Goal: Task Accomplishment & Management: Use online tool/utility

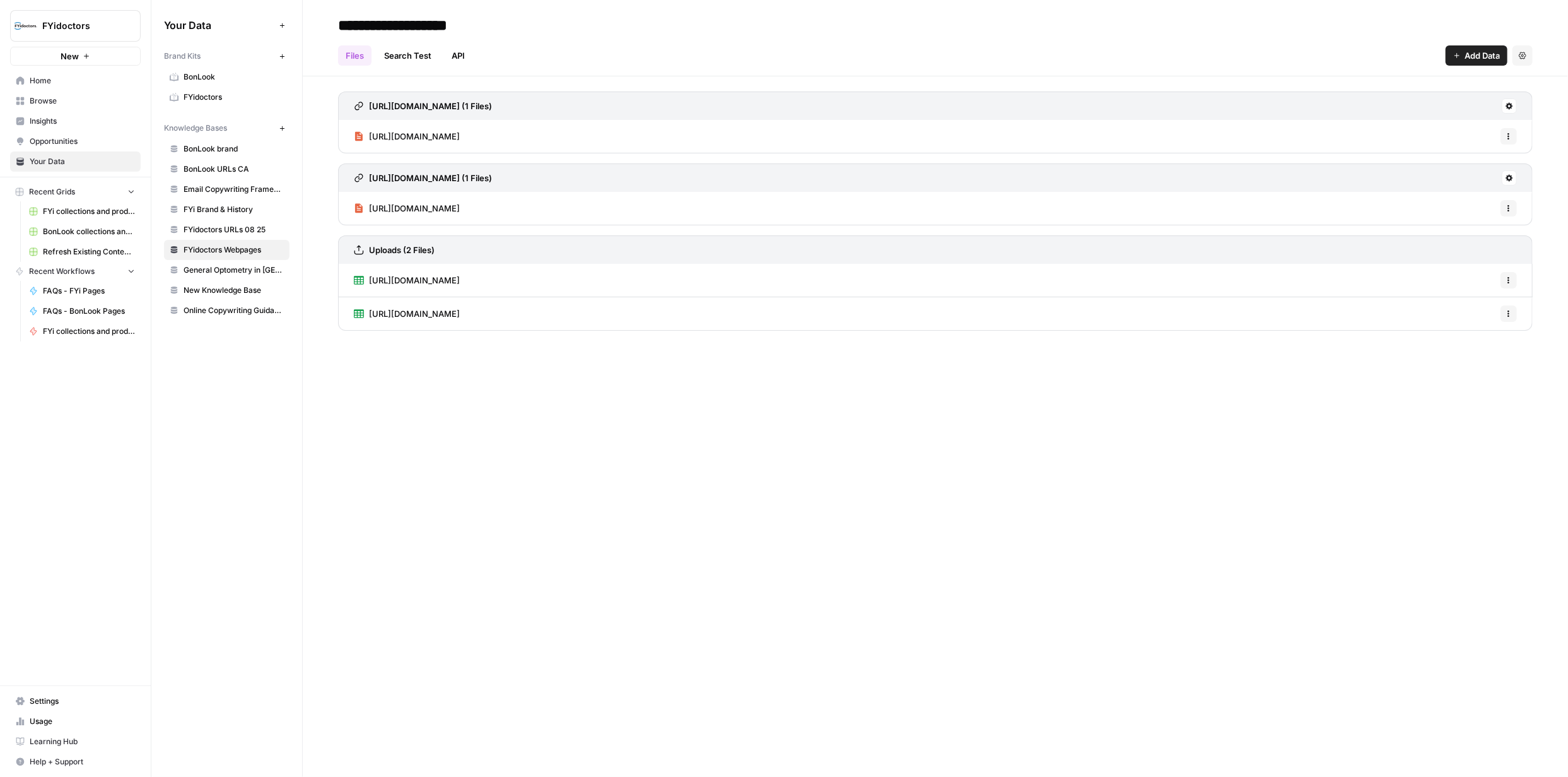
click at [38, 105] on span "Browse" at bounding box center [83, 101] width 105 height 11
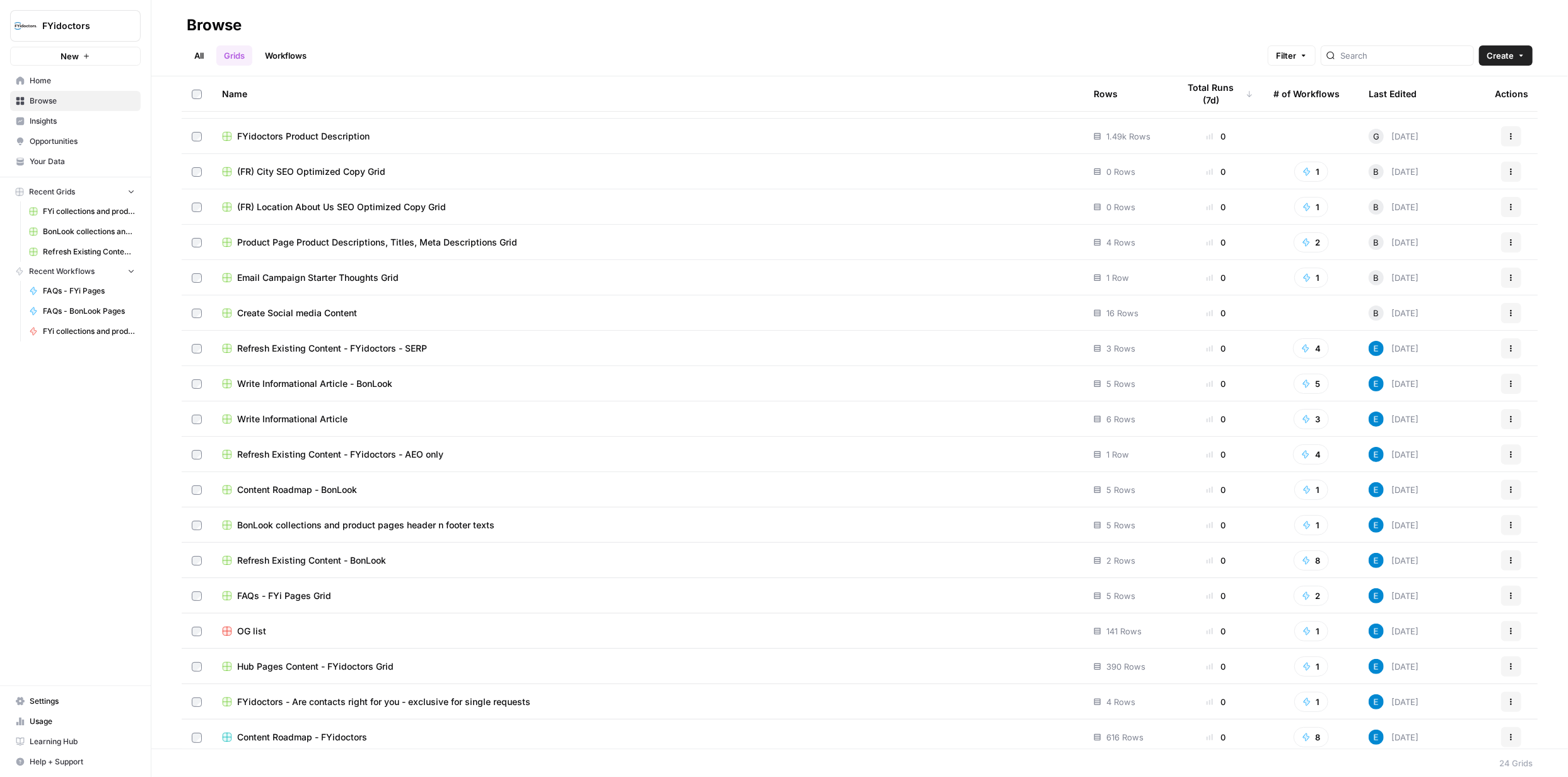
scroll to position [211, 0]
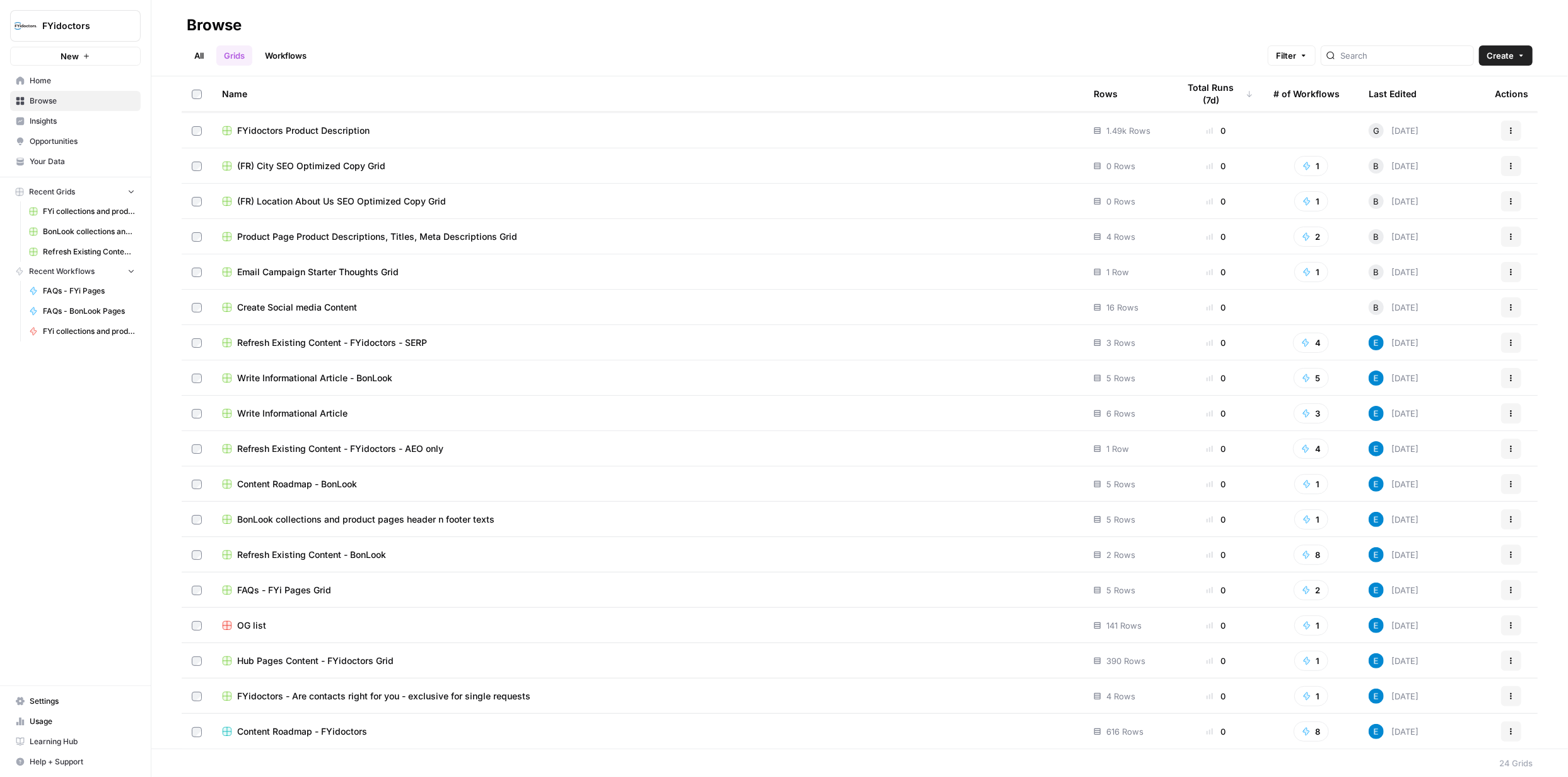
click at [383, 518] on span "BonLook collections and product pages header n footer texts" at bounding box center [366, 519] width 257 height 13
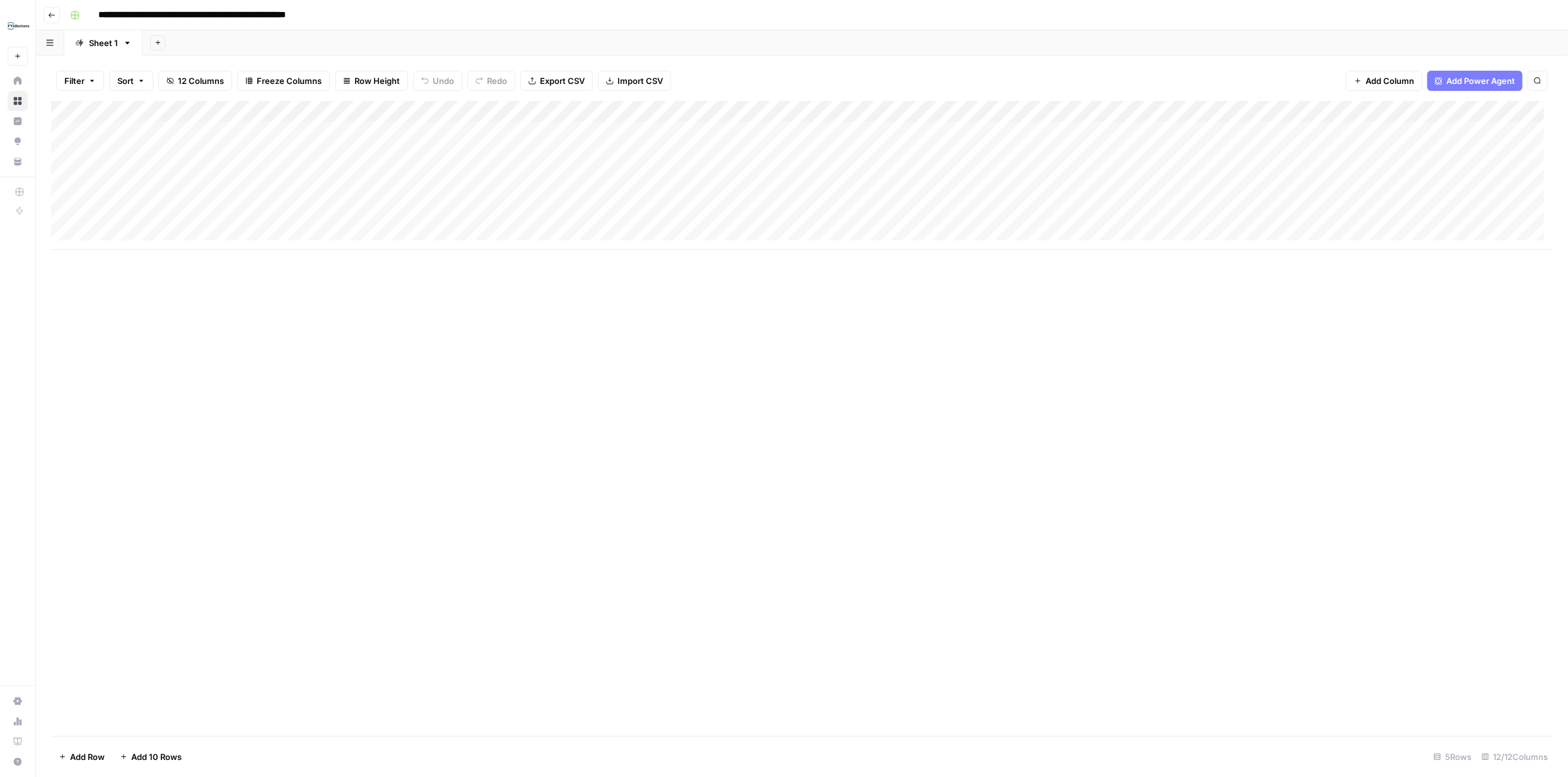
click at [137, 176] on div "Add Column" at bounding box center [802, 176] width 1502 height 149
click at [137, 175] on div "Add Column" at bounding box center [802, 176] width 1502 height 149
type textarea "**********"
click at [325, 341] on div "Add Column" at bounding box center [802, 418] width 1502 height 635
click at [81, 173] on div "Add Column" at bounding box center [802, 176] width 1502 height 149
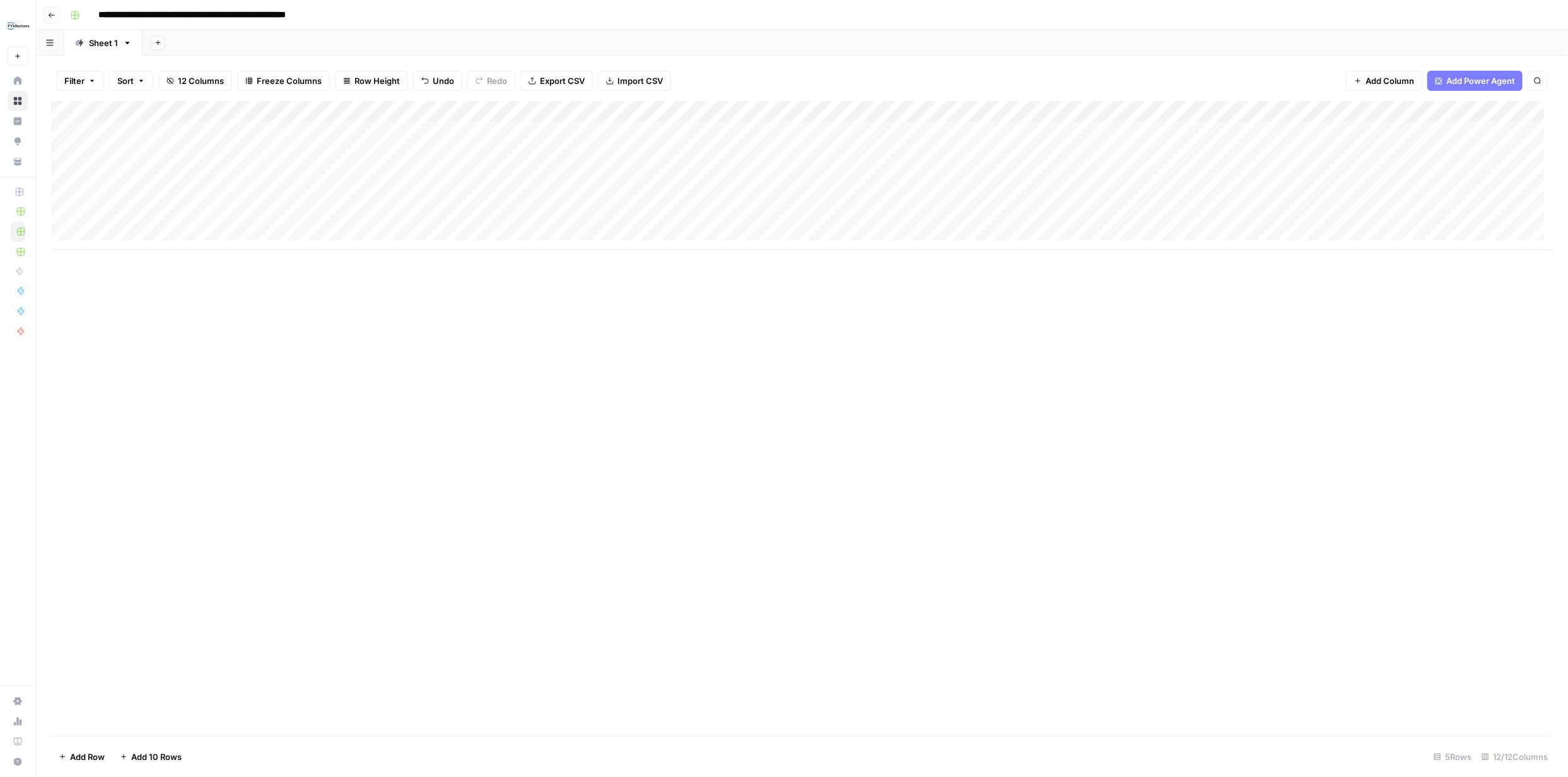
click at [766, 176] on div "Add Column" at bounding box center [802, 176] width 1502 height 149
click at [830, 273] on div "Add Column" at bounding box center [802, 418] width 1502 height 635
click at [881, 169] on div "Add Column" at bounding box center [802, 176] width 1502 height 149
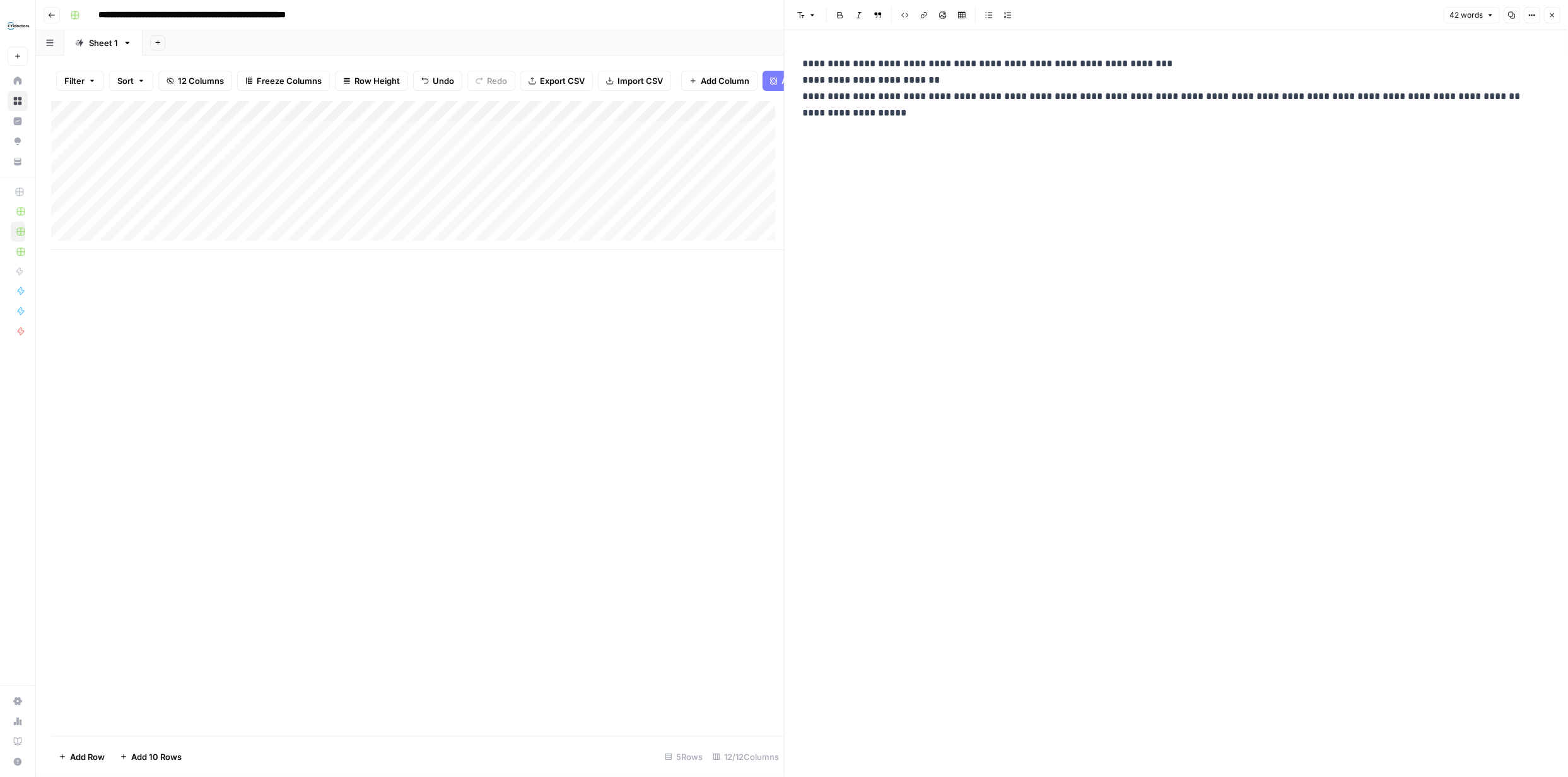
click at [1553, 15] on icon "button" at bounding box center [1553, 15] width 5 height 5
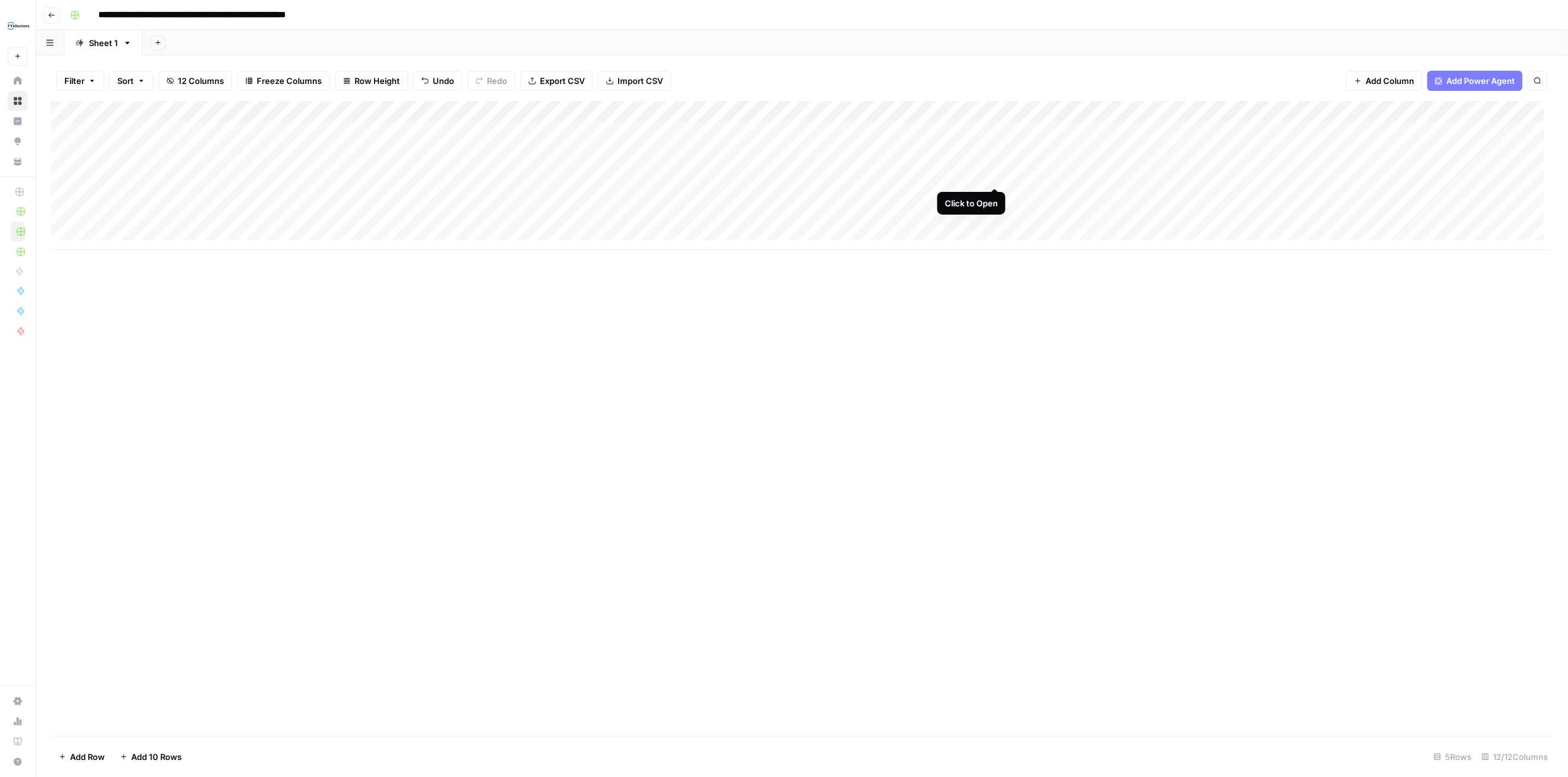
click at [996, 173] on div "Add Column" at bounding box center [802, 176] width 1502 height 149
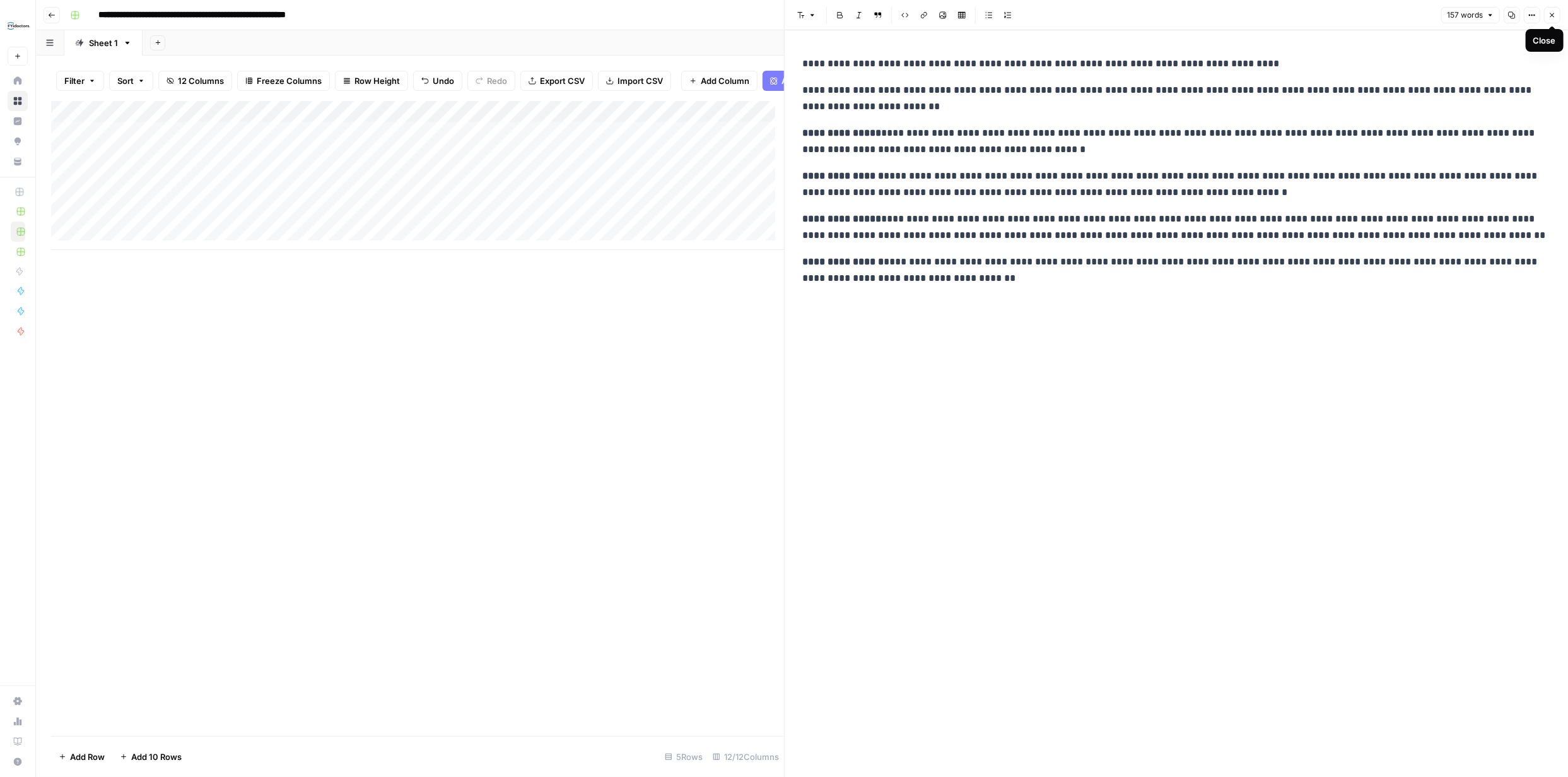
click at [1551, 13] on icon "button" at bounding box center [1553, 15] width 5 height 5
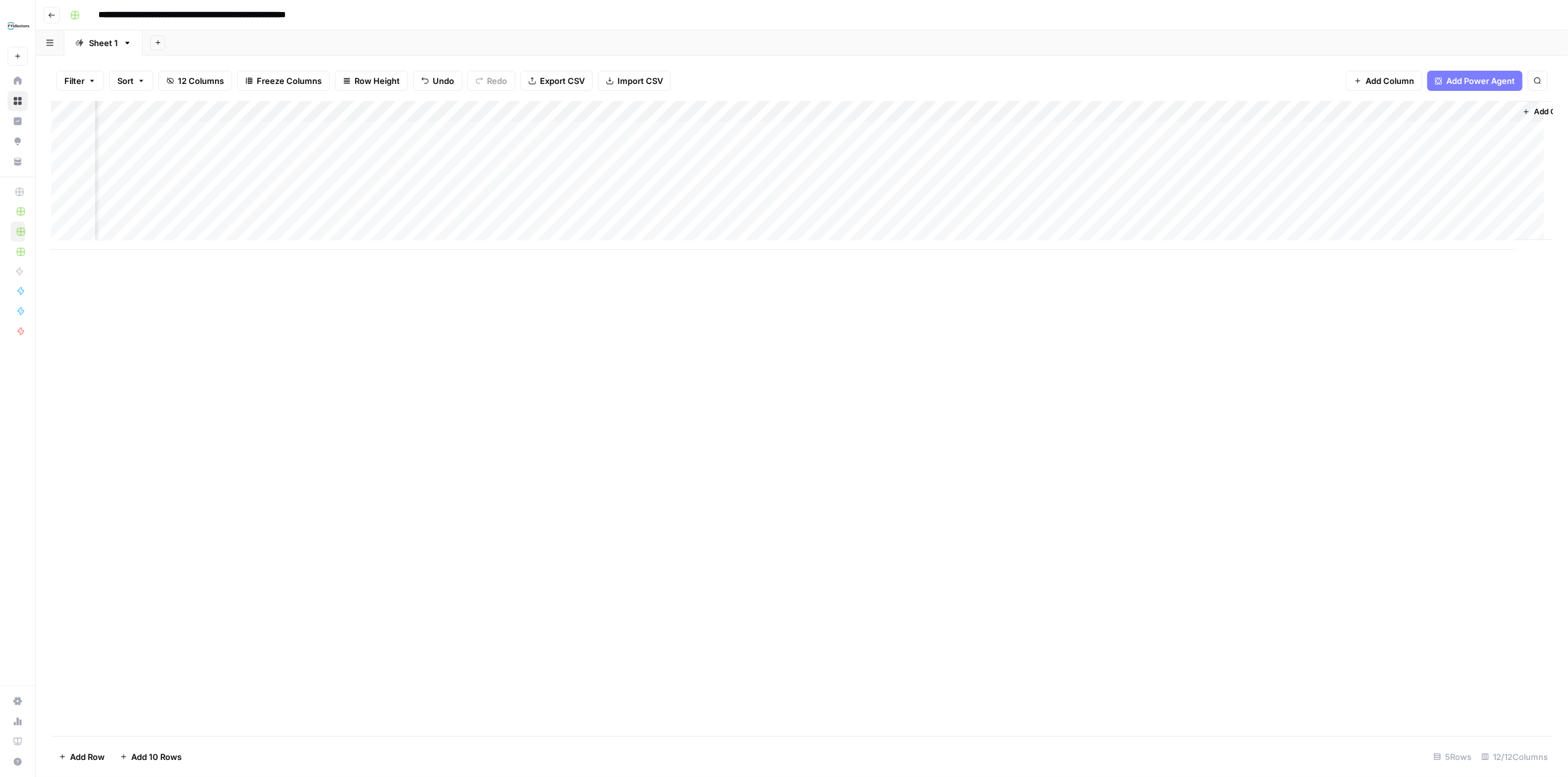
scroll to position [0, 214]
click at [897, 173] on div "Add Column" at bounding box center [802, 176] width 1502 height 149
click at [961, 370] on div "Add Column" at bounding box center [802, 418] width 1502 height 635
click at [1008, 175] on div "Add Column" at bounding box center [802, 176] width 1502 height 149
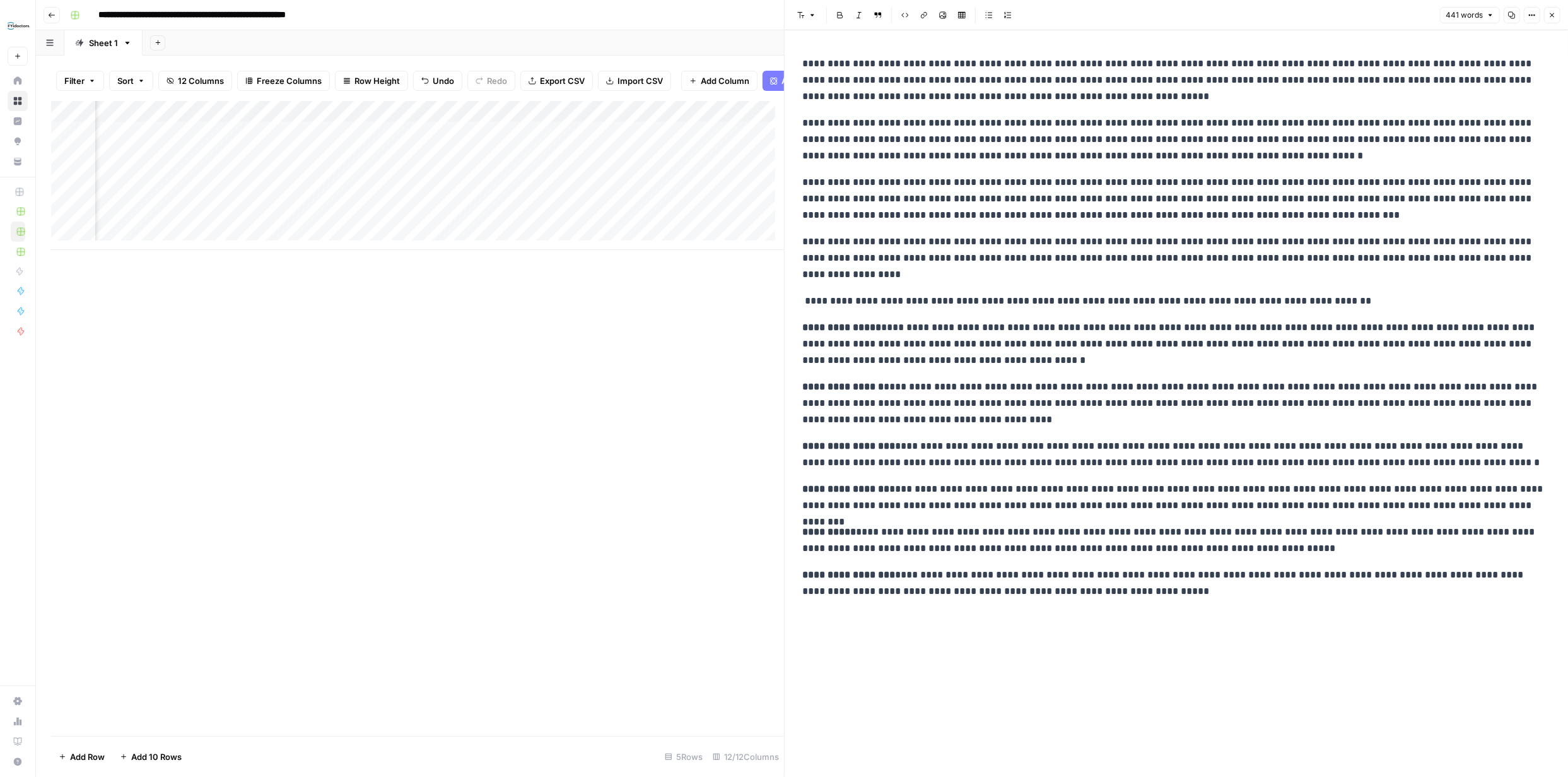
click at [1552, 17] on icon "button" at bounding box center [1552, 15] width 7 height 7
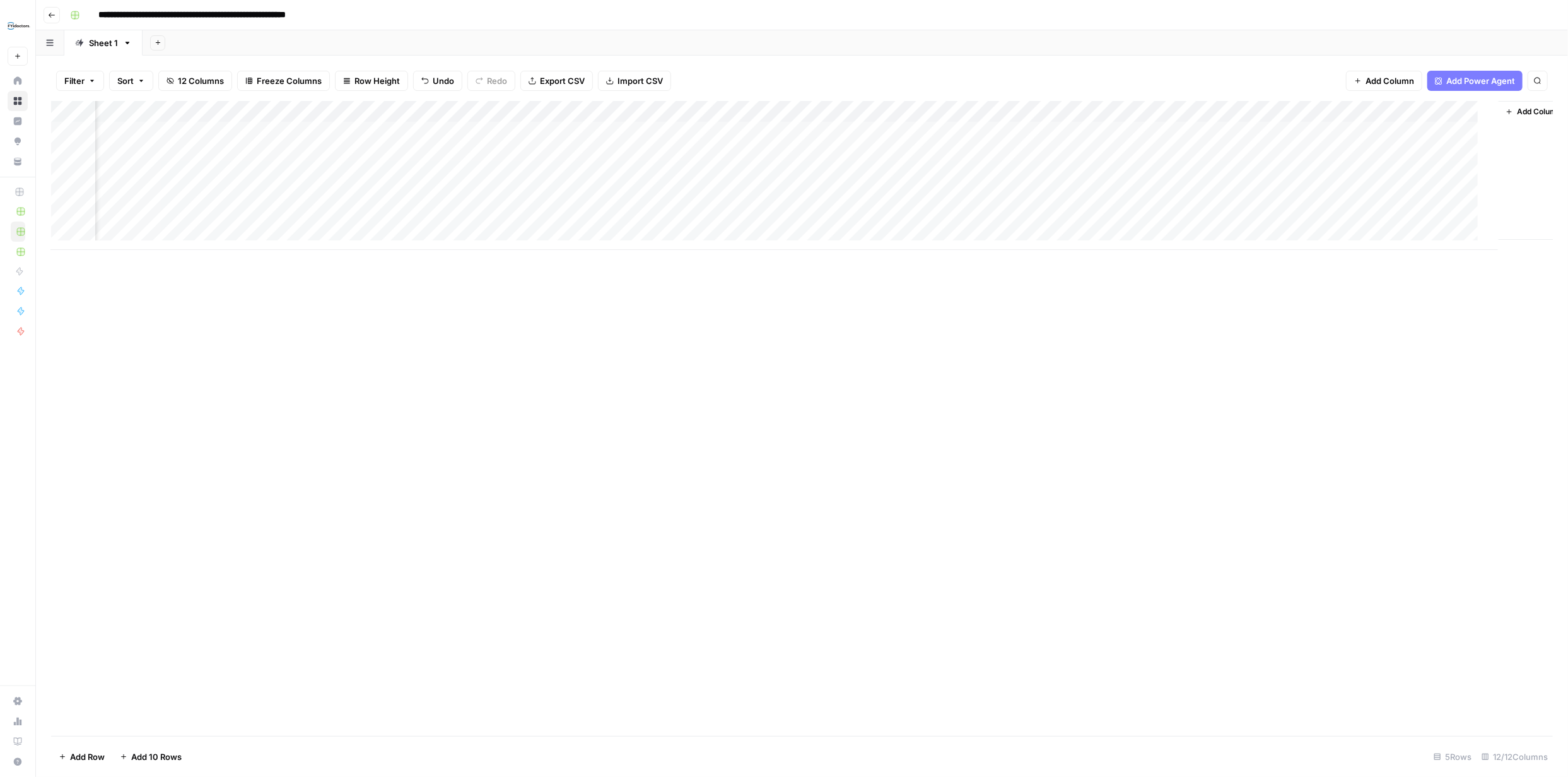
scroll to position [0, 198]
click at [905, 173] on div "Add Column" at bounding box center [802, 176] width 1502 height 149
click at [1233, 173] on div "Add Column" at bounding box center [802, 176] width 1502 height 149
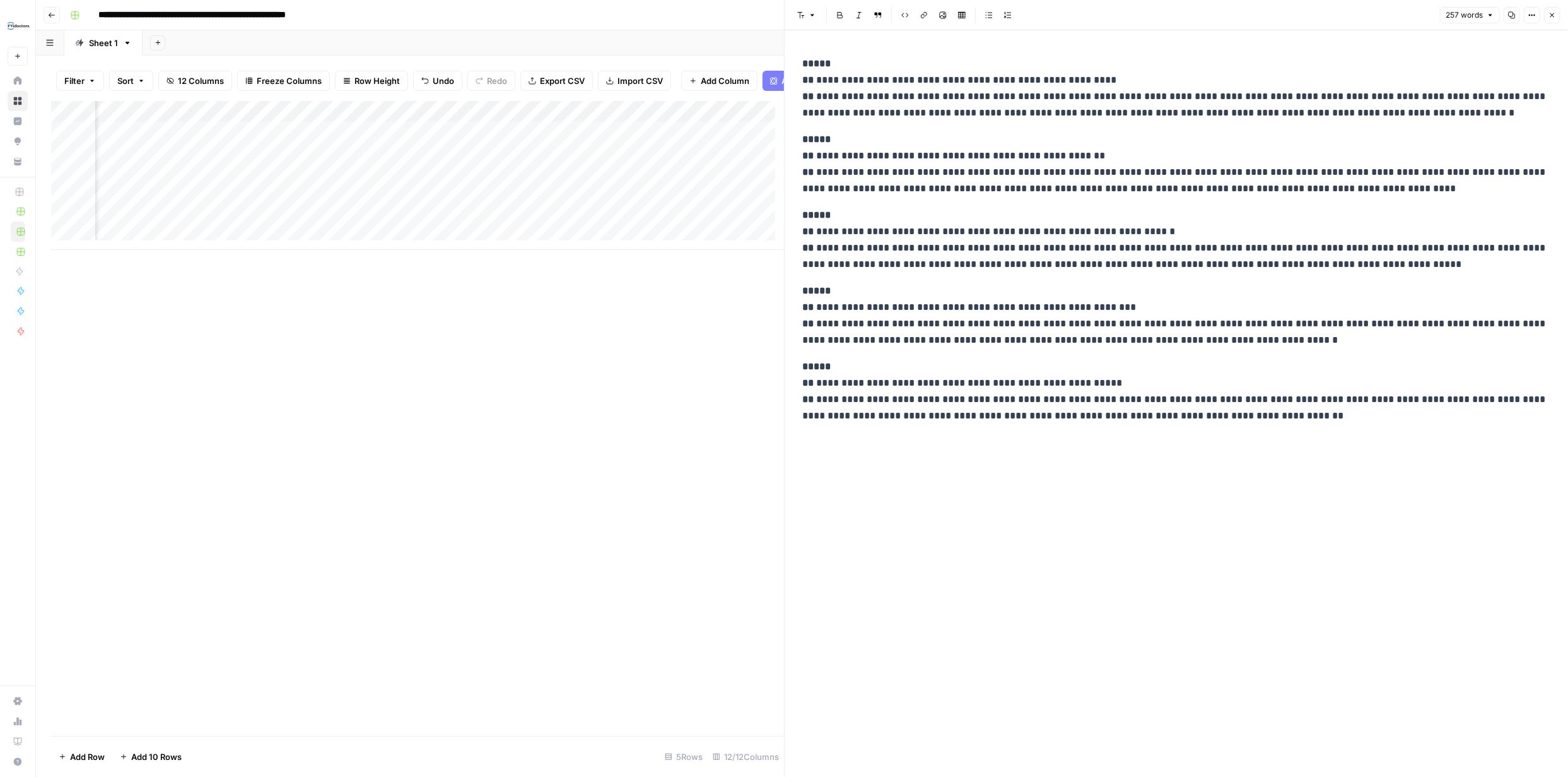
click at [1551, 13] on icon "button" at bounding box center [1553, 15] width 5 height 5
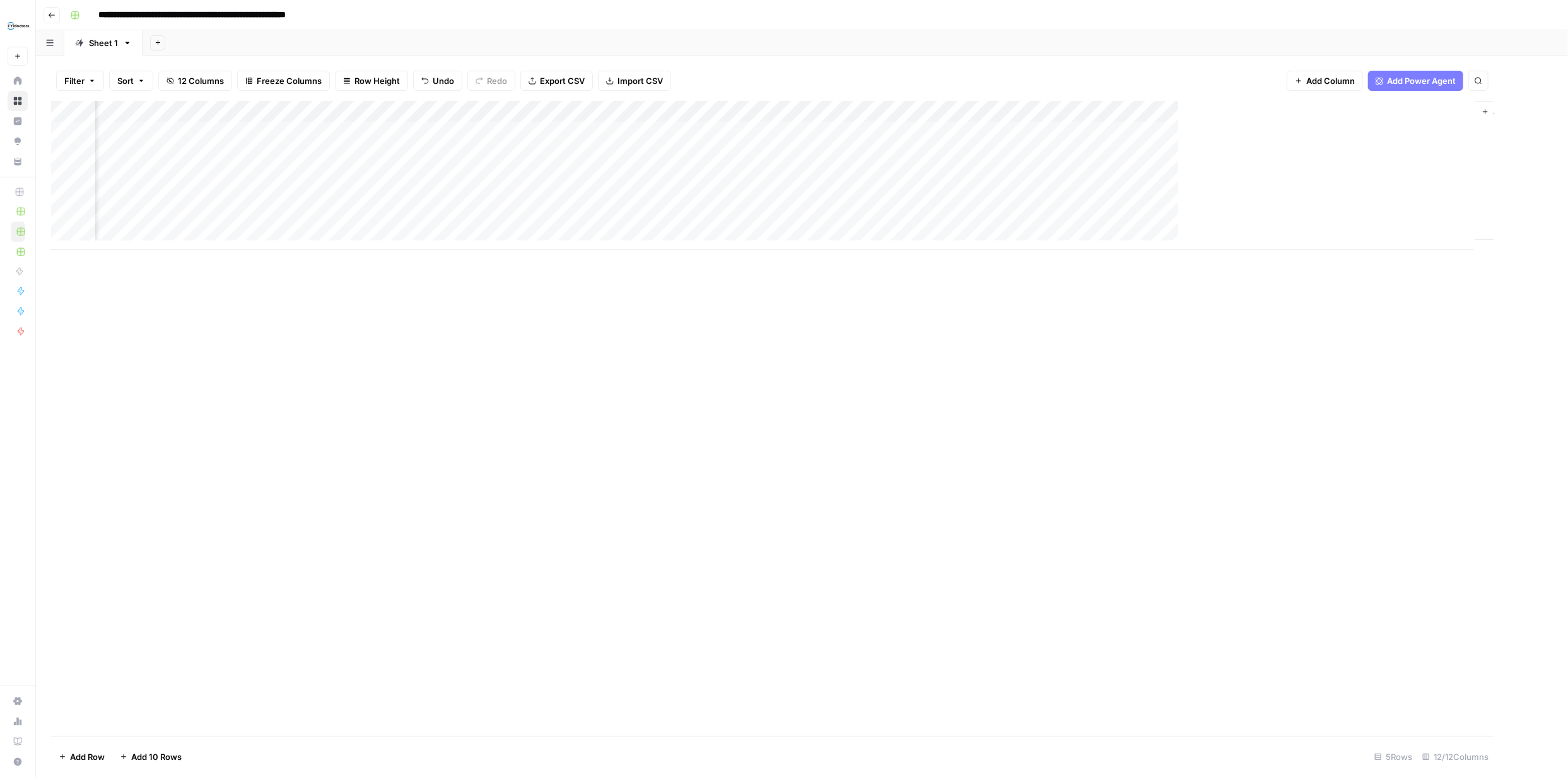
scroll to position [0, 198]
click at [1132, 176] on div "Add Column" at bounding box center [802, 176] width 1502 height 149
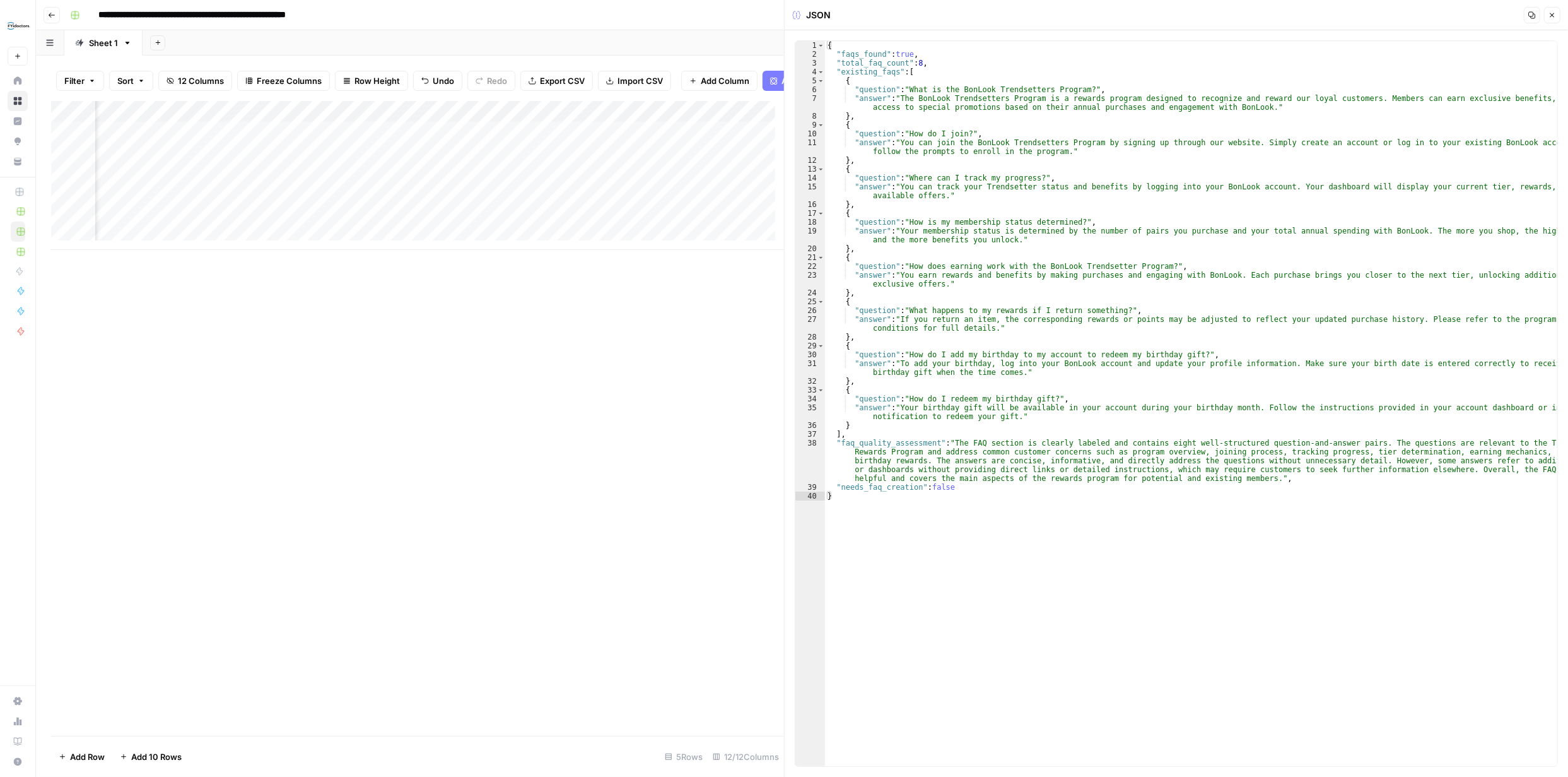
click at [1555, 11] on icon "button" at bounding box center [1552, 15] width 7 height 7
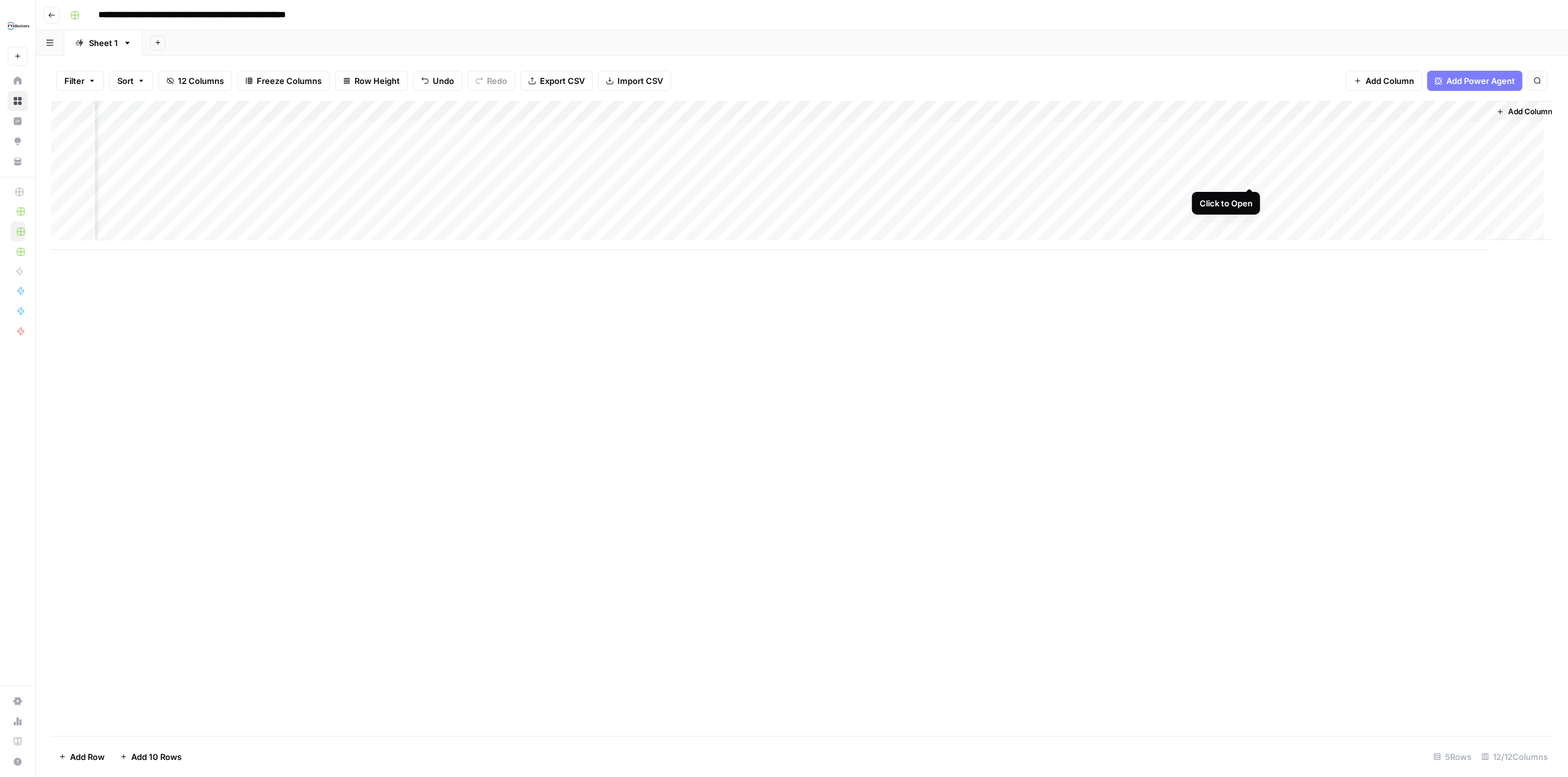
drag, startPoint x: 1243, startPoint y: 175, endPoint x: 1255, endPoint y: 176, distance: 12.0
click at [1254, 176] on div "Add Column" at bounding box center [802, 176] width 1502 height 149
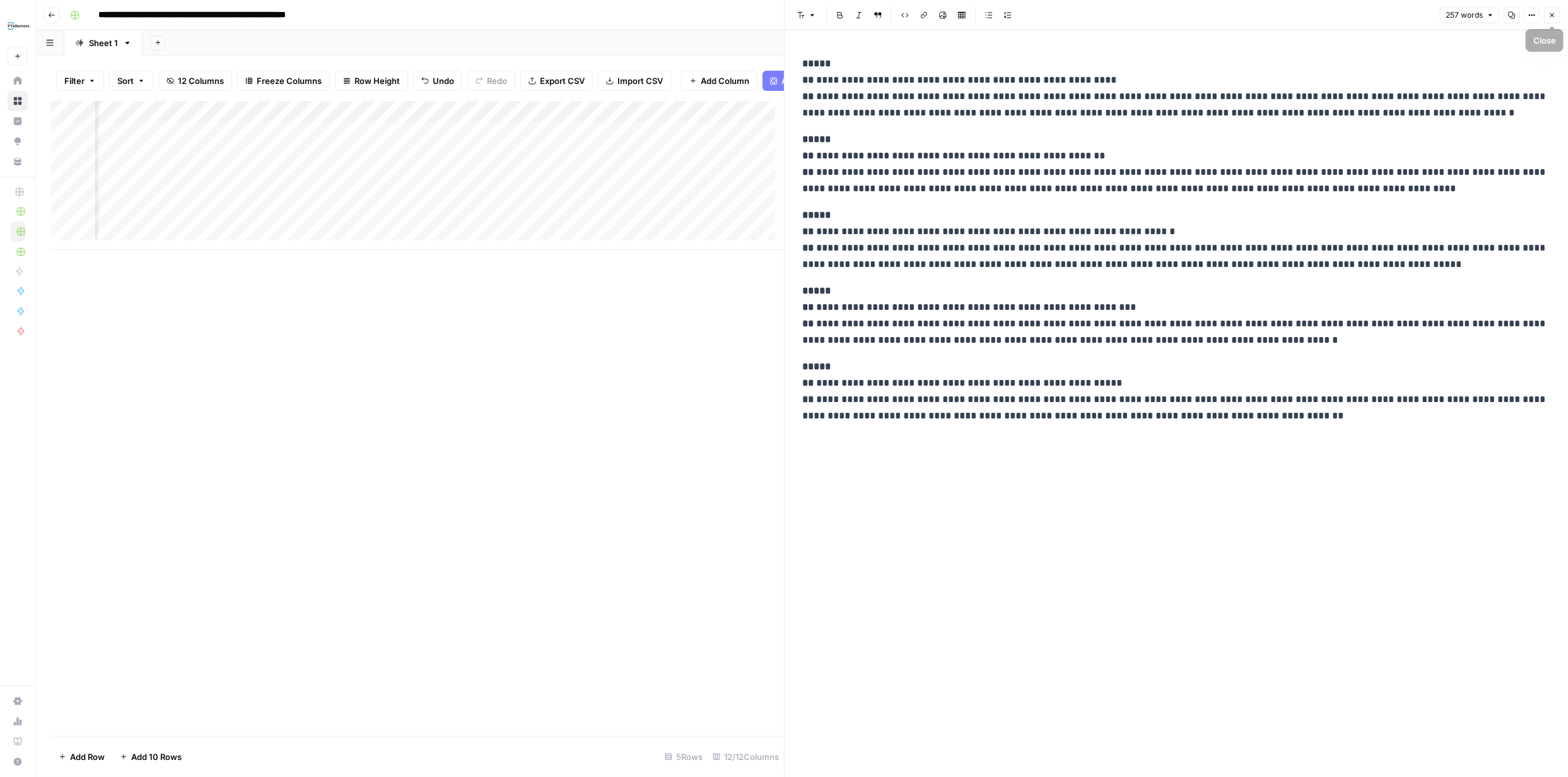
click at [1555, 16] on icon "button" at bounding box center [1552, 15] width 7 height 7
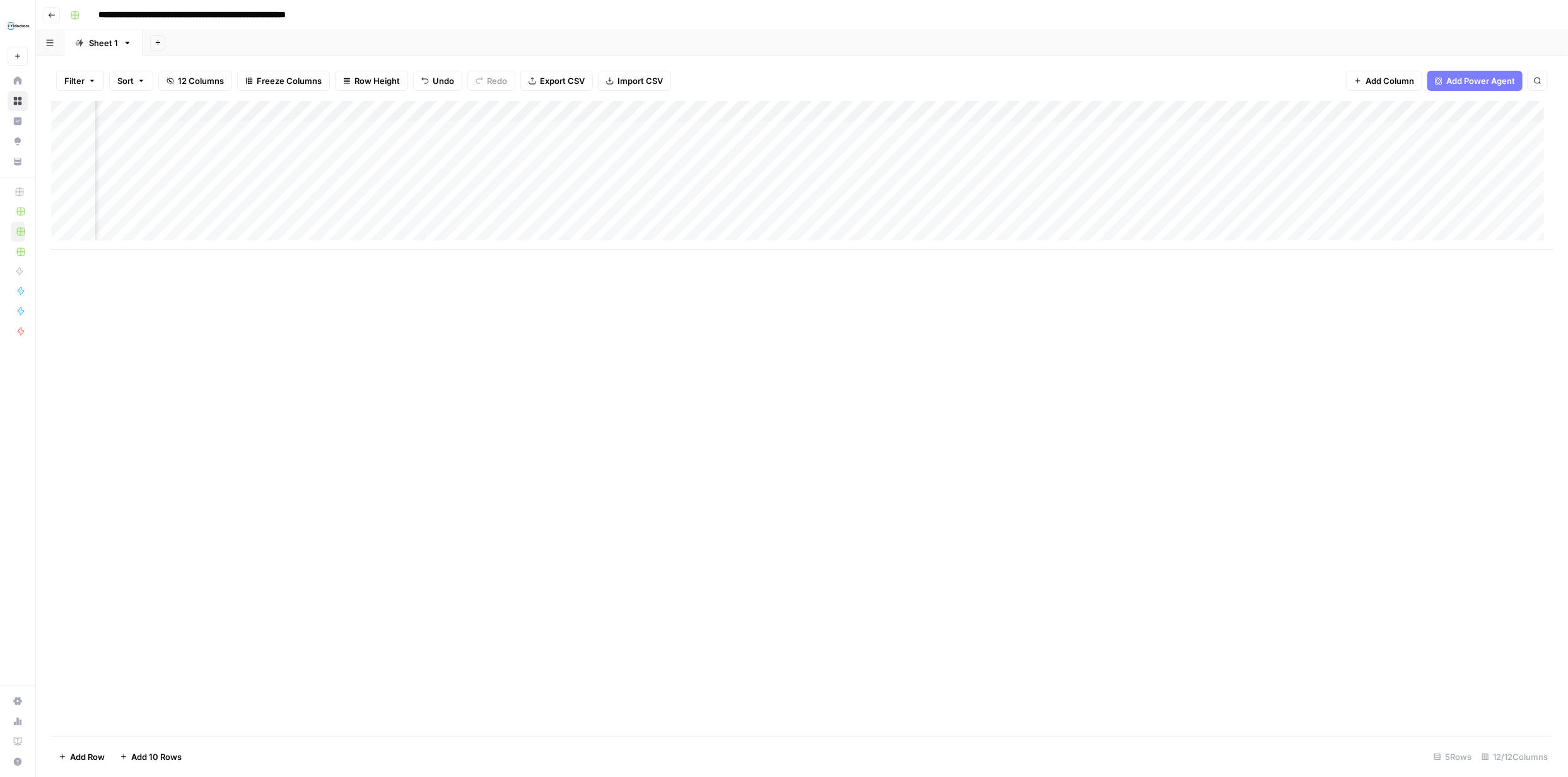
scroll to position [0, 75]
click at [809, 174] on div "Add Column" at bounding box center [802, 176] width 1502 height 149
click at [809, 174] on div at bounding box center [1176, 403] width 783 height 746
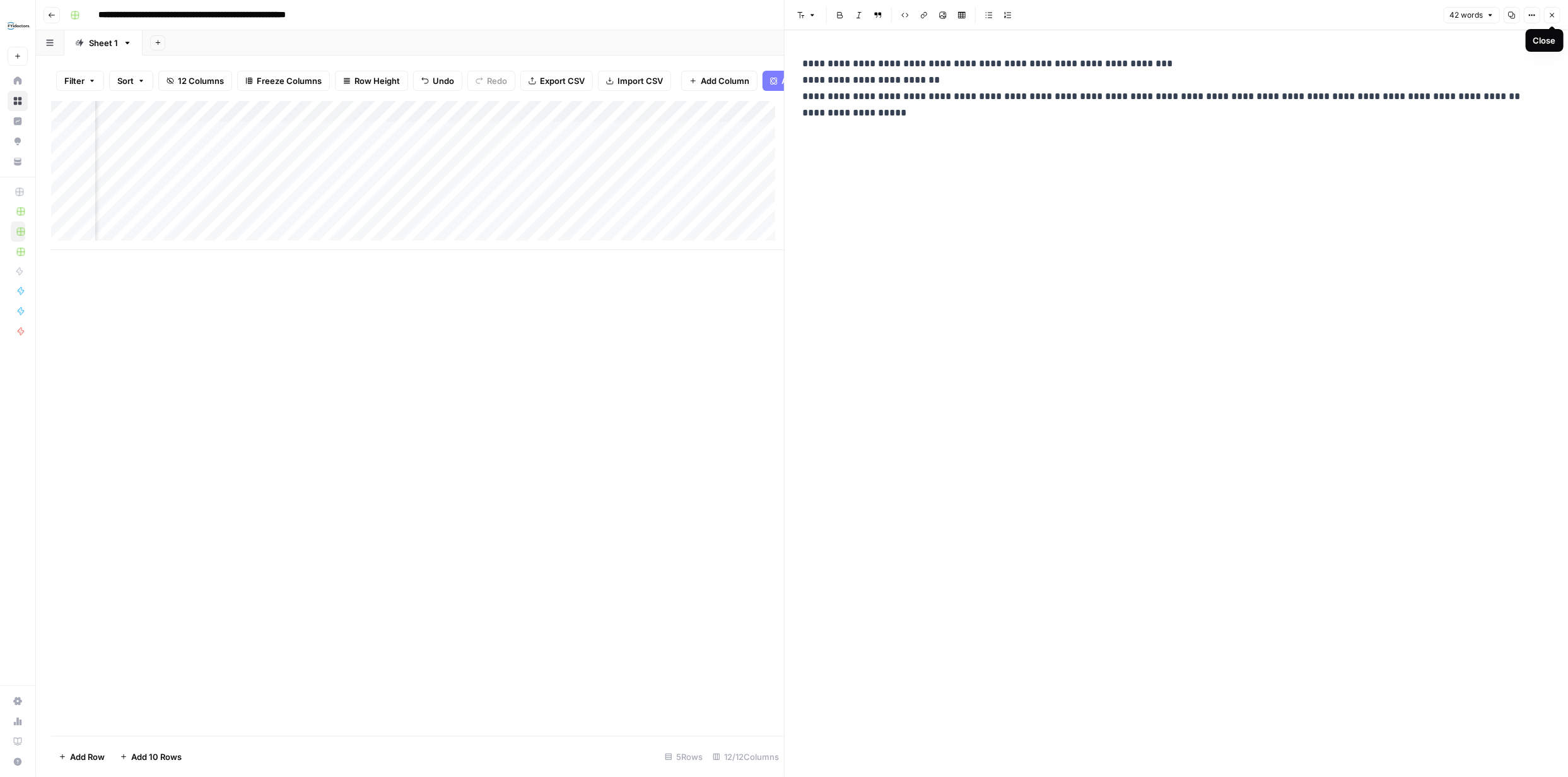
click at [1553, 11] on icon "button" at bounding box center [1552, 15] width 7 height 7
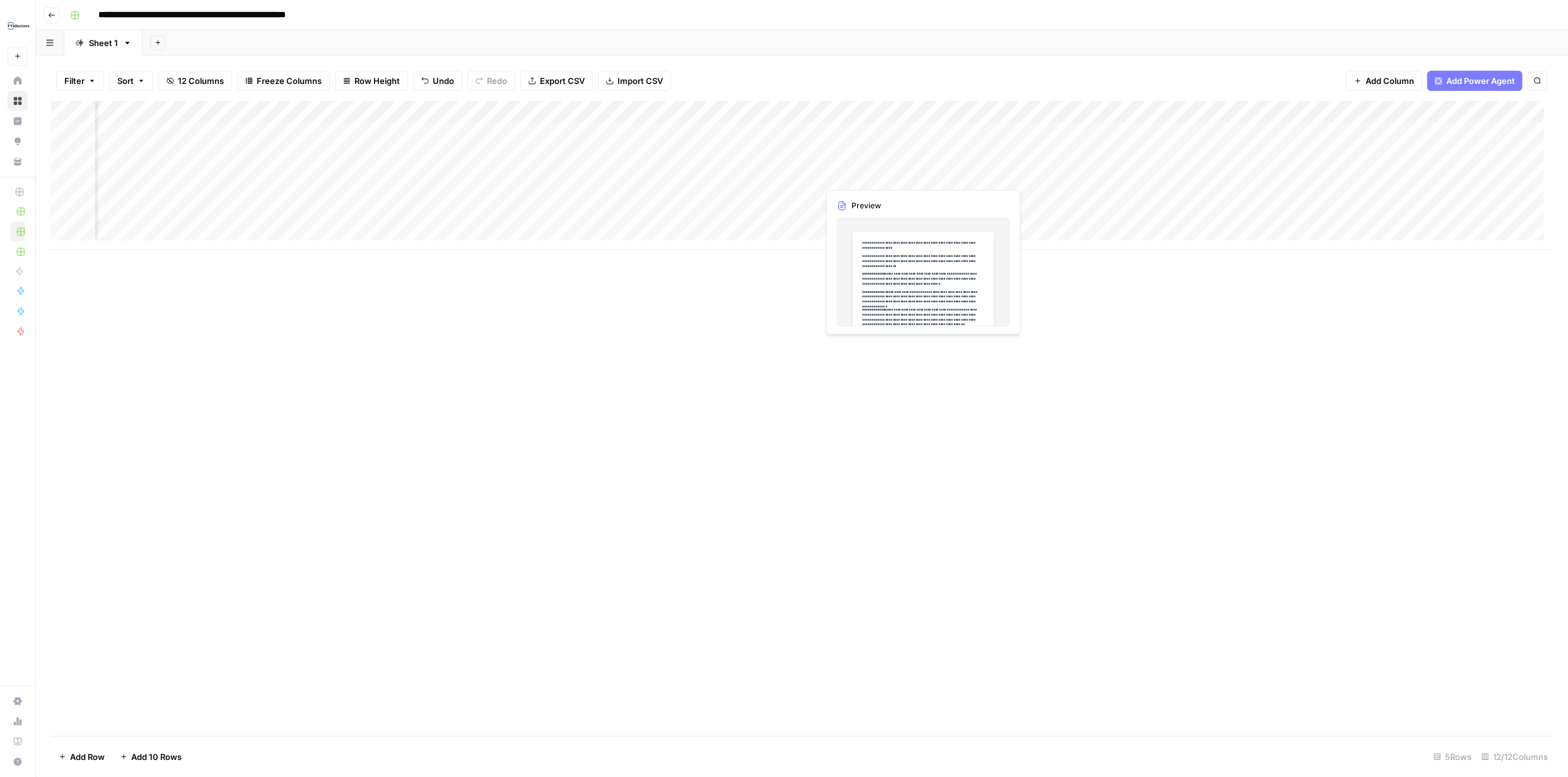
click at [923, 174] on div "Add Column" at bounding box center [802, 176] width 1502 height 149
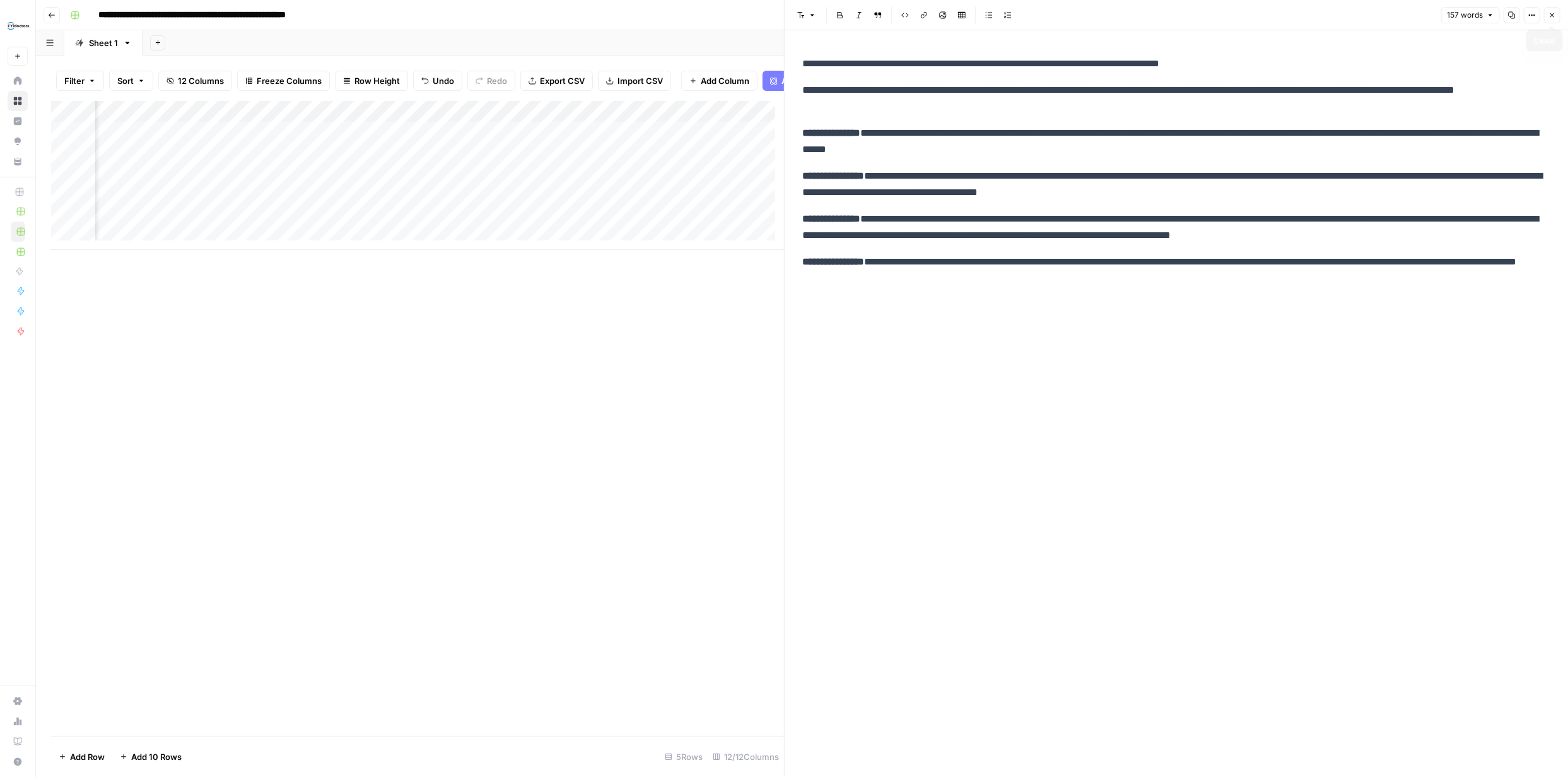
click at [1549, 12] on icon "button" at bounding box center [1552, 15] width 7 height 7
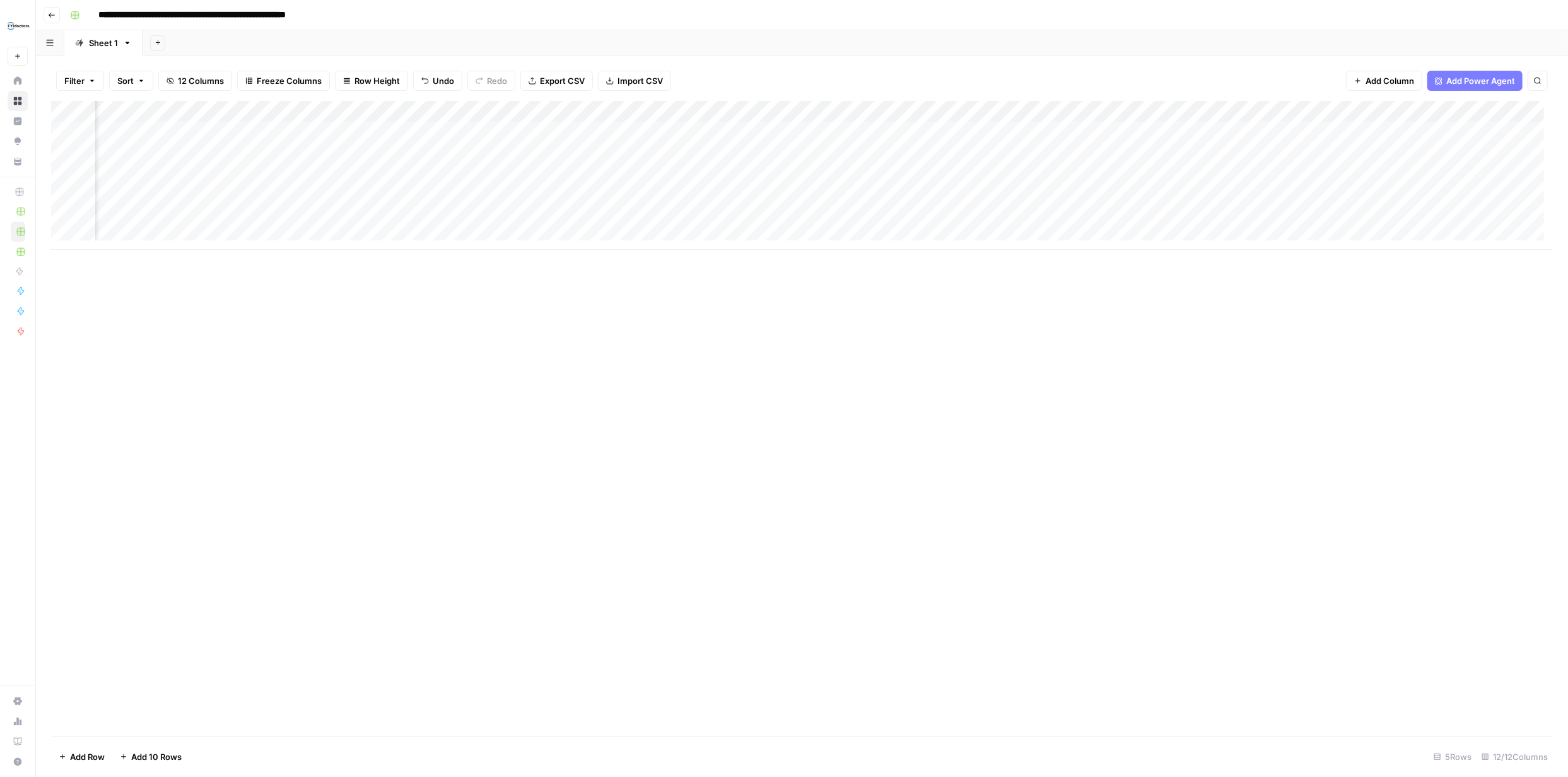
click at [1022, 173] on div "Add Column" at bounding box center [802, 176] width 1502 height 149
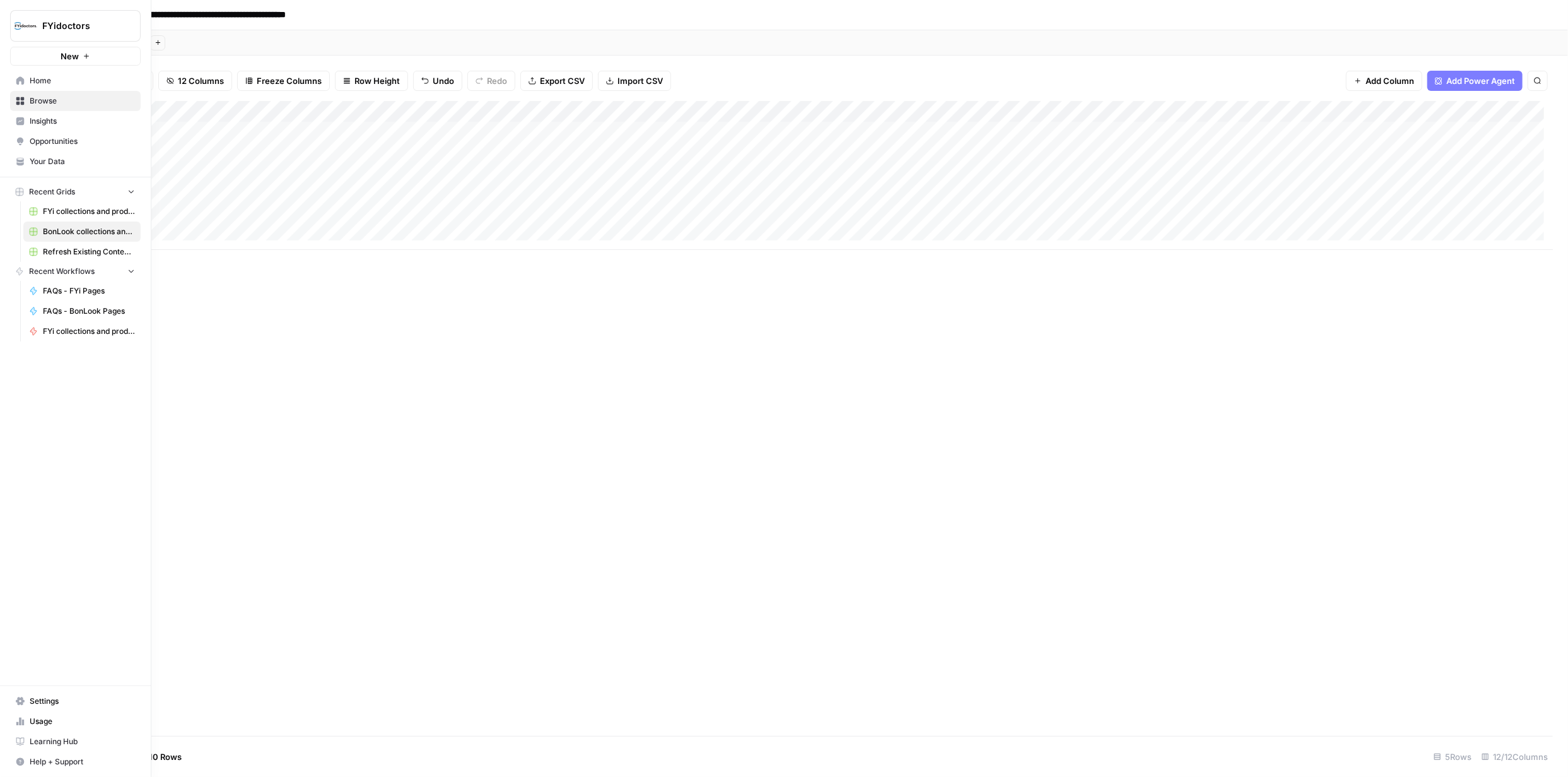
click at [39, 99] on span "Browse" at bounding box center [83, 101] width 105 height 11
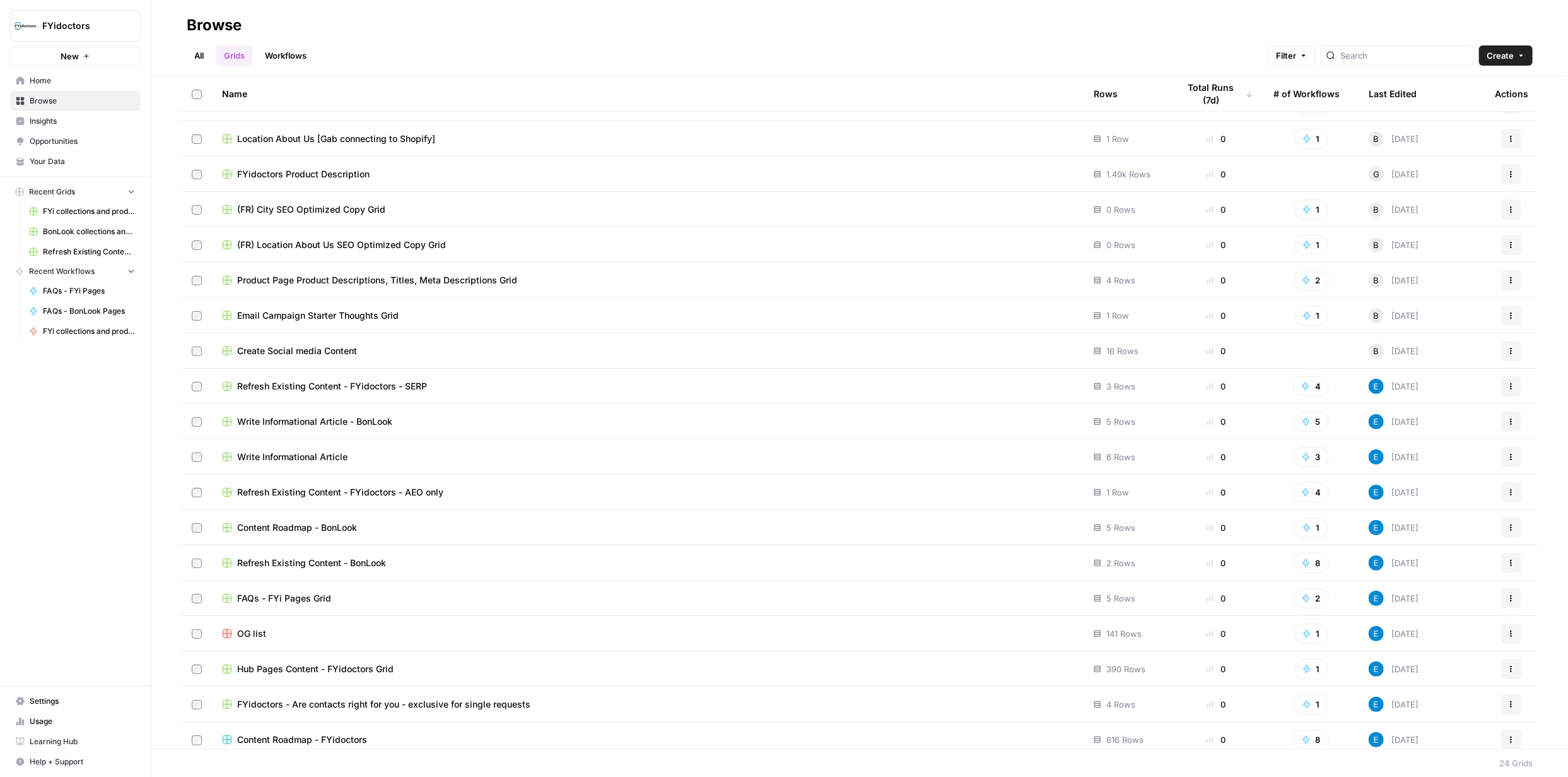
scroll to position [211, 0]
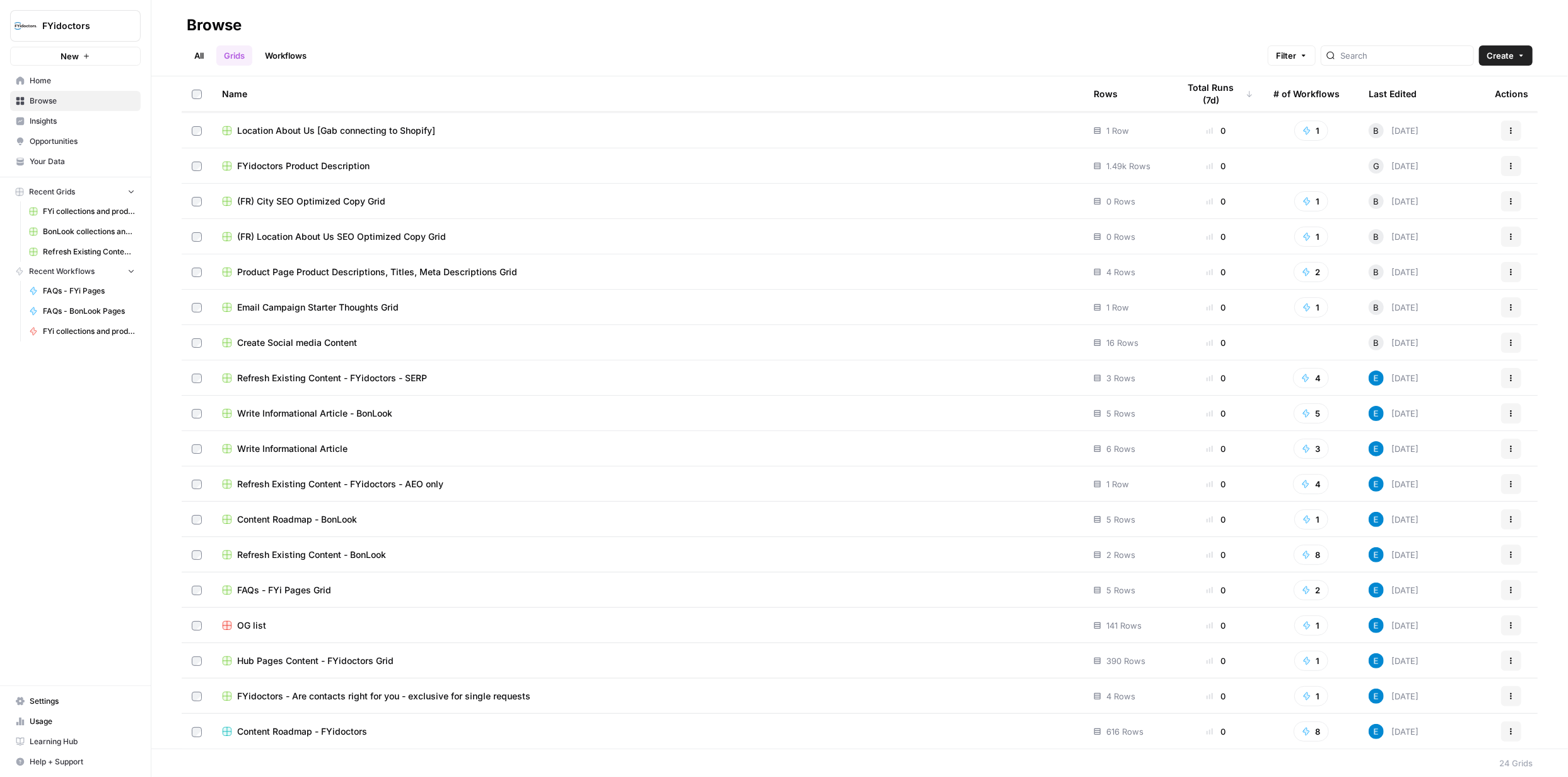
click at [286, 554] on span "Refresh Existing Content - BonLook" at bounding box center [312, 554] width 149 height 13
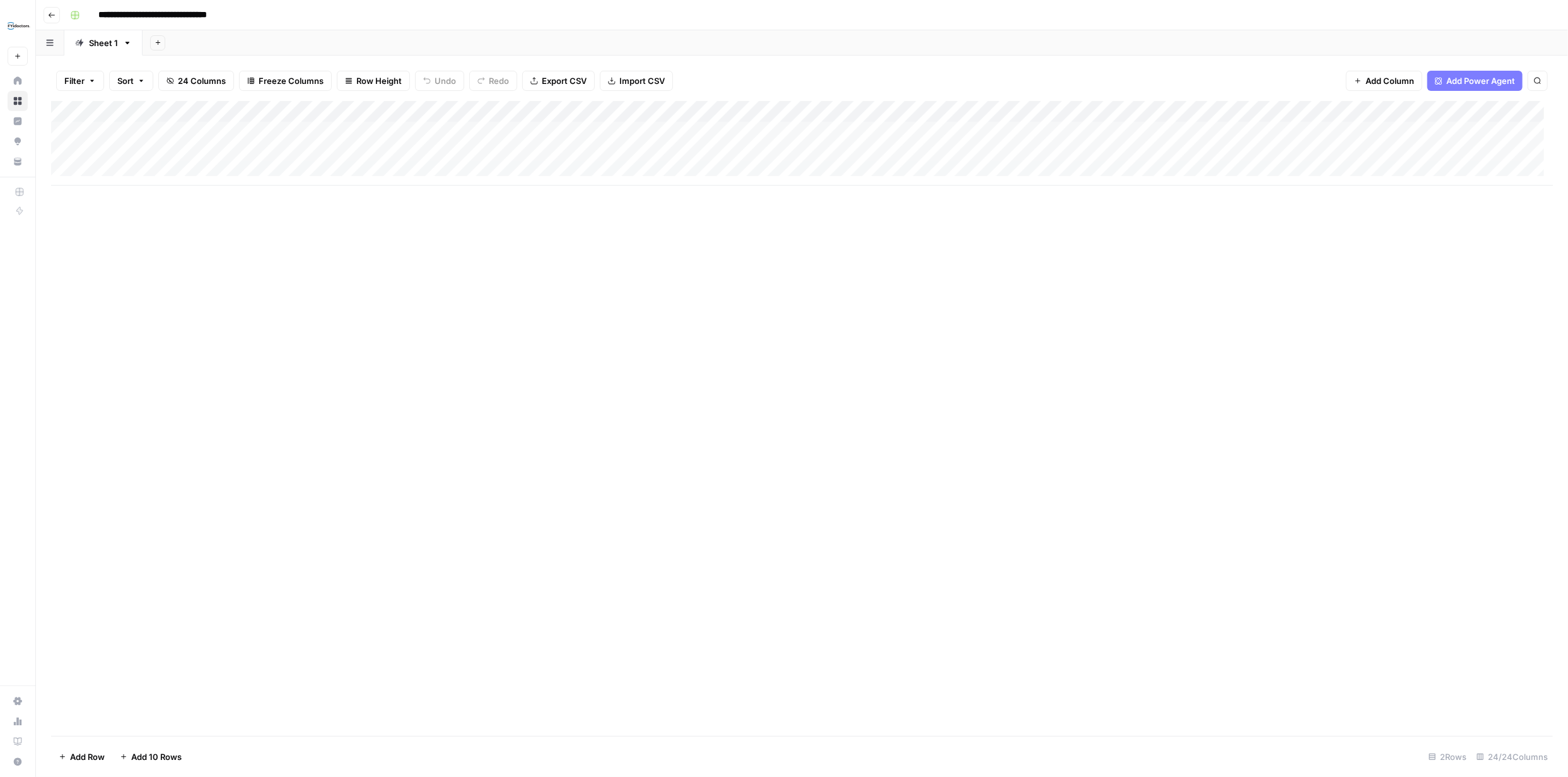
click at [163, 155] on div "Add Column" at bounding box center [802, 143] width 1502 height 85
type input "**********"
click at [81, 142] on div "Add Column" at bounding box center [802, 143] width 1502 height 85
